Goal: Find specific page/section: Find specific page/section

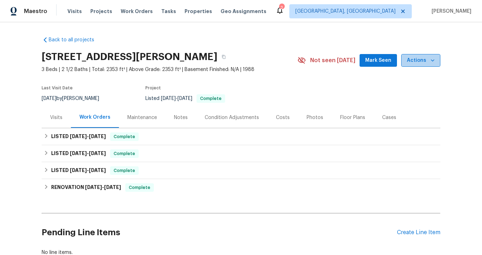
click at [431, 61] on icon "button" at bounding box center [433, 60] width 4 height 2
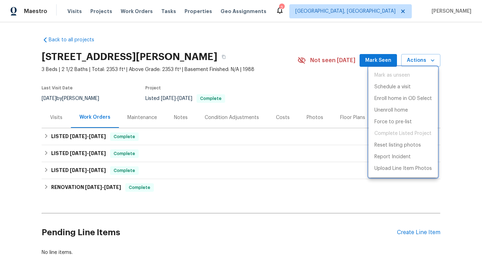
click at [454, 58] on div at bounding box center [241, 127] width 482 height 255
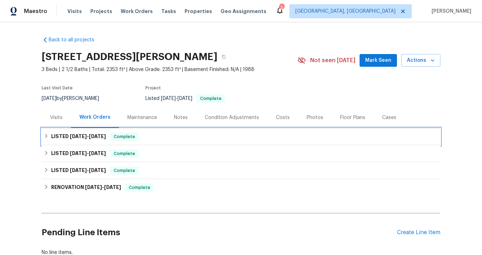
click at [92, 136] on span "[DATE]" at bounding box center [97, 136] width 17 height 5
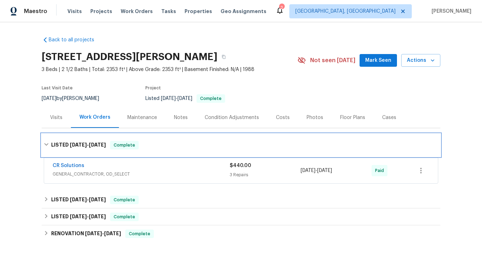
click at [93, 141] on h6 "LISTED [DATE] - [DATE]" at bounding box center [78, 145] width 55 height 8
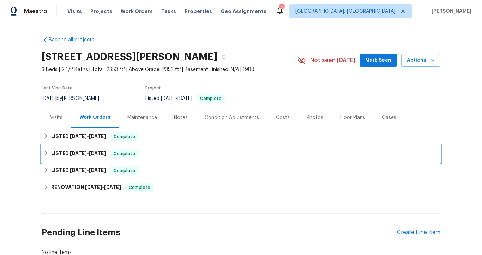
click at [93, 153] on span "[DATE]" at bounding box center [97, 153] width 17 height 5
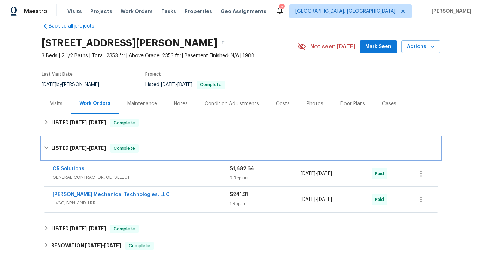
scroll to position [14, 0]
click at [93, 148] on span "[DATE]" at bounding box center [97, 147] width 17 height 5
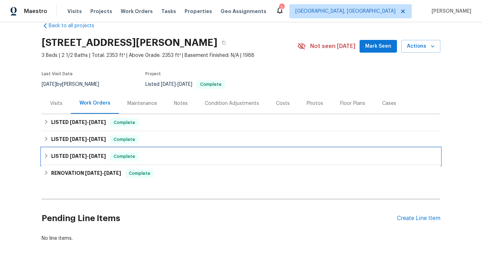
click at [93, 157] on span "[DATE]" at bounding box center [97, 155] width 17 height 5
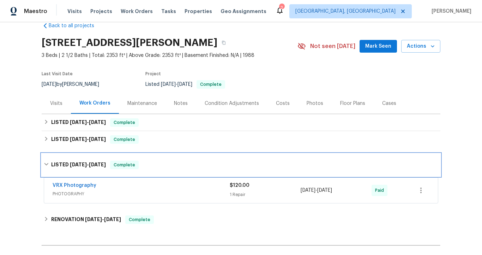
click at [94, 164] on span "[DATE]" at bounding box center [97, 164] width 17 height 5
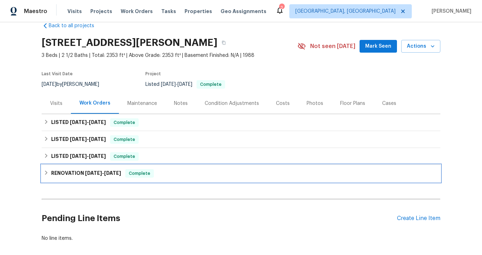
click at [95, 174] on span "[DATE]" at bounding box center [93, 172] width 17 height 5
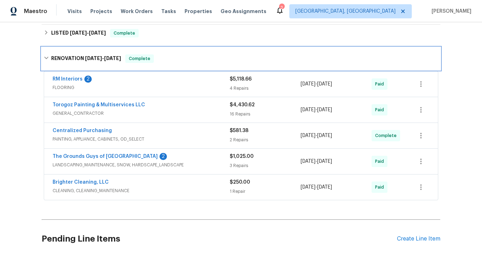
scroll to position [128, 0]
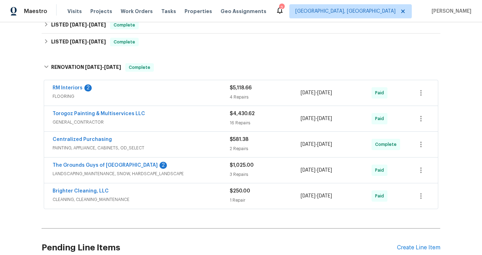
click at [175, 118] on span "GENERAL_CONTRACTOR" at bounding box center [141, 121] width 177 height 7
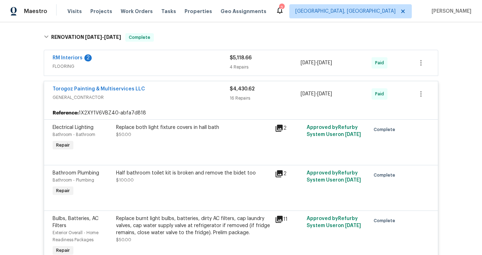
scroll to position [159, 0]
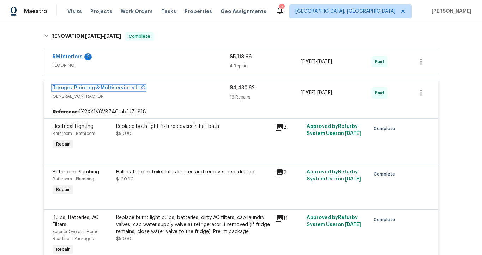
click at [108, 89] on link "Torogoz Painting & Multiservices LLC" at bounding box center [99, 87] width 92 height 5
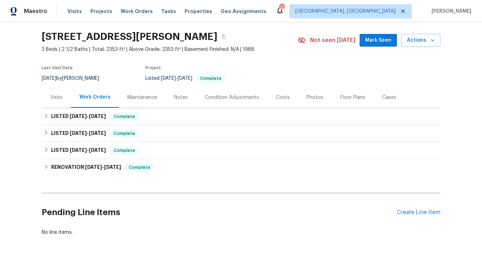
scroll to position [28, 0]
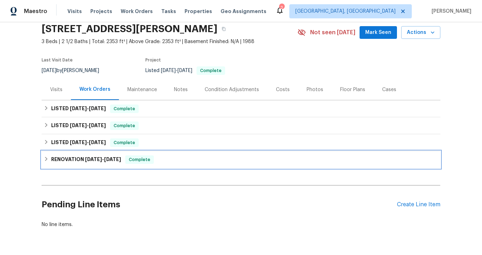
click at [112, 160] on span "[DATE]" at bounding box center [112, 159] width 17 height 5
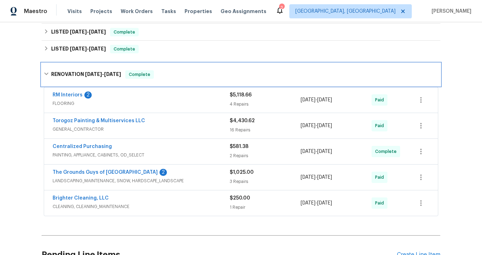
scroll to position [70, 0]
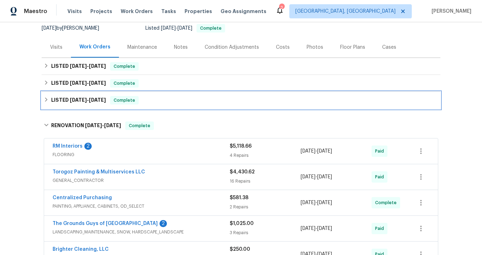
click at [91, 99] on span "[DATE]" at bounding box center [97, 99] width 17 height 5
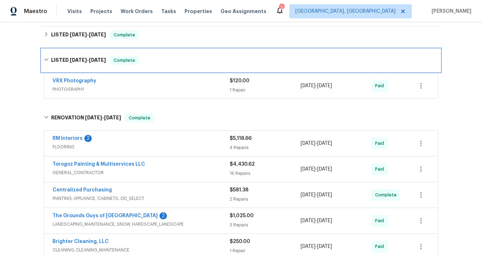
scroll to position [151, 0]
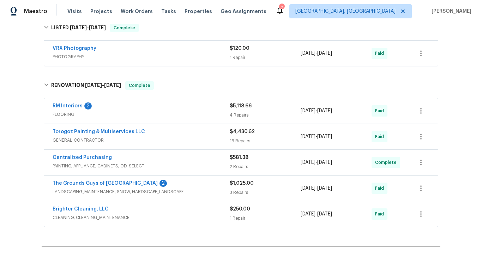
click at [122, 141] on span "GENERAL_CONTRACTOR" at bounding box center [141, 139] width 177 height 7
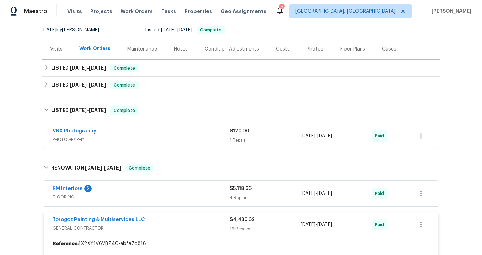
scroll to position [71, 0]
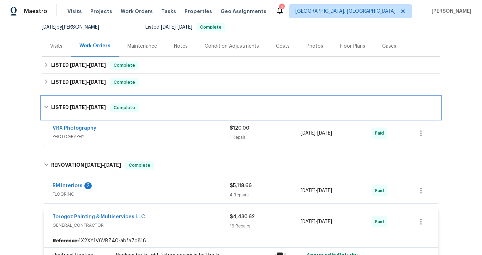
click at [81, 108] on span "[DATE]" at bounding box center [78, 107] width 17 height 5
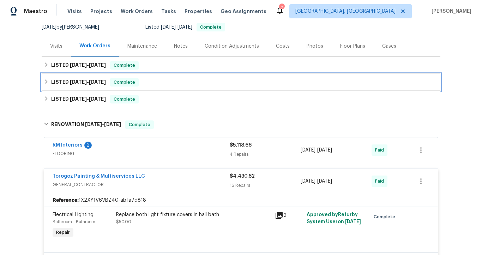
click at [84, 80] on span "6/11/25 - 6/16/25" at bounding box center [88, 81] width 36 height 5
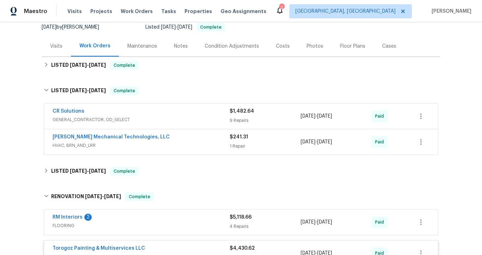
click at [136, 117] on span "GENERAL_CONTRACTOR, OD_SELECT" at bounding box center [141, 119] width 177 height 7
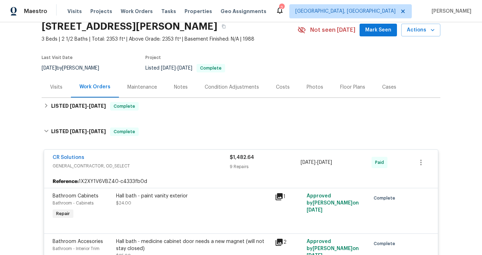
scroll to position [0, 0]
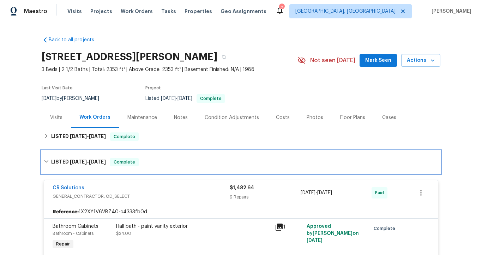
click at [99, 161] on span "[DATE]" at bounding box center [97, 161] width 17 height 5
